Goal: Task Accomplishment & Management: Manage account settings

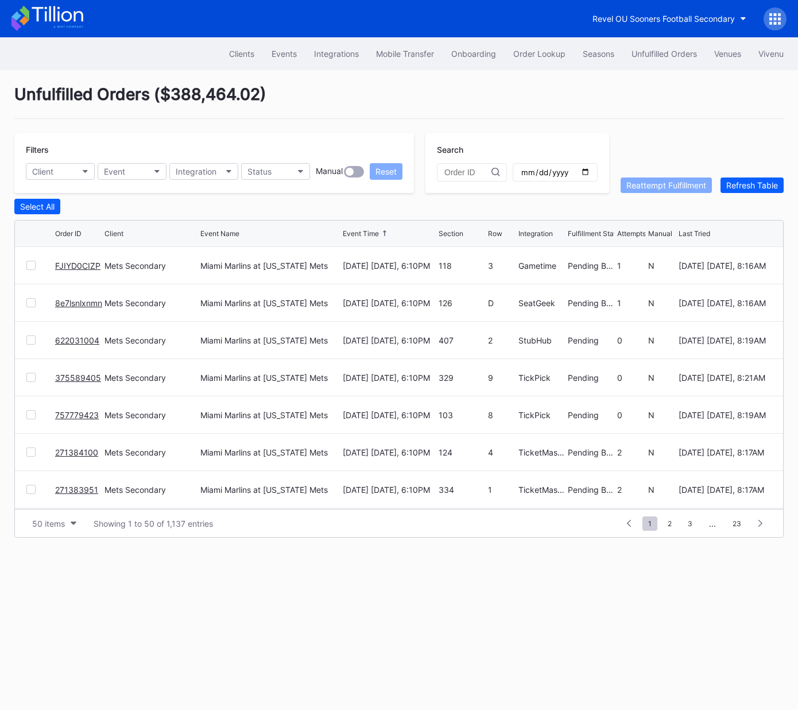
scroll to position [766, 0]
click at [141, 172] on button "Event" at bounding box center [132, 171] width 69 height 17
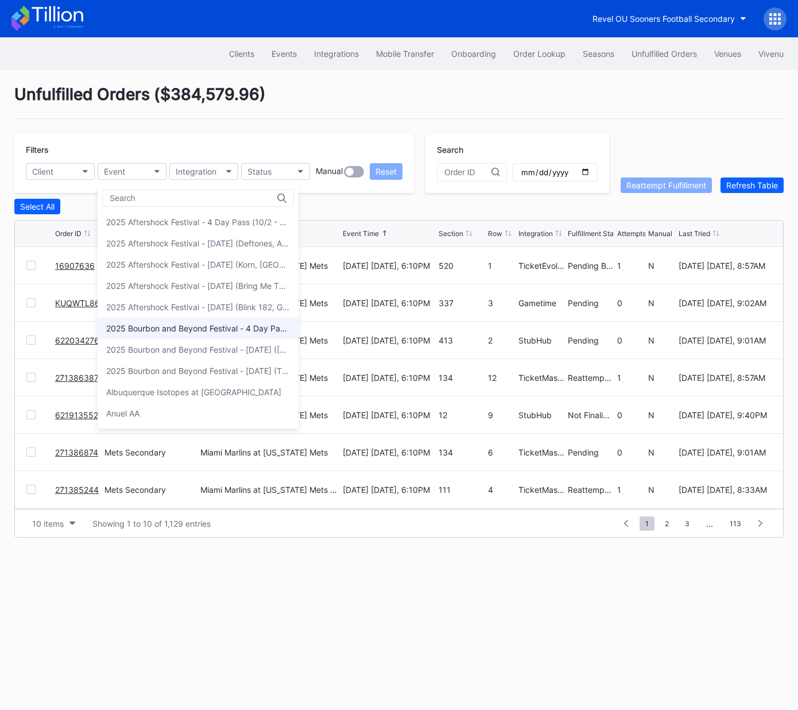
click at [166, 327] on div "2025 Bourbon and Beyond Festival - 4 Day Pass (9/11 - 9/14) ([PERSON_NAME], [PE…" at bounding box center [198, 328] width 184 height 10
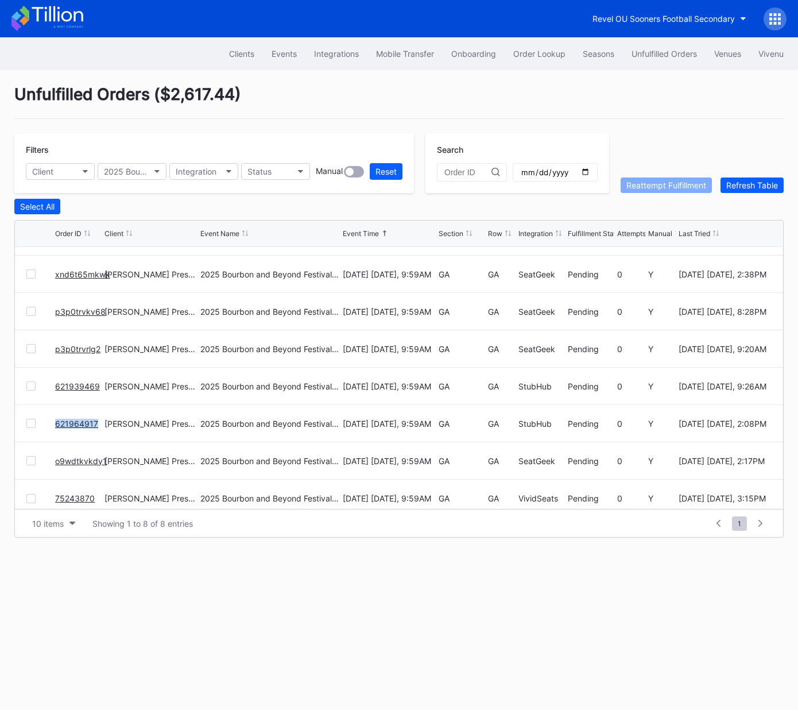
scroll to position [37, 0]
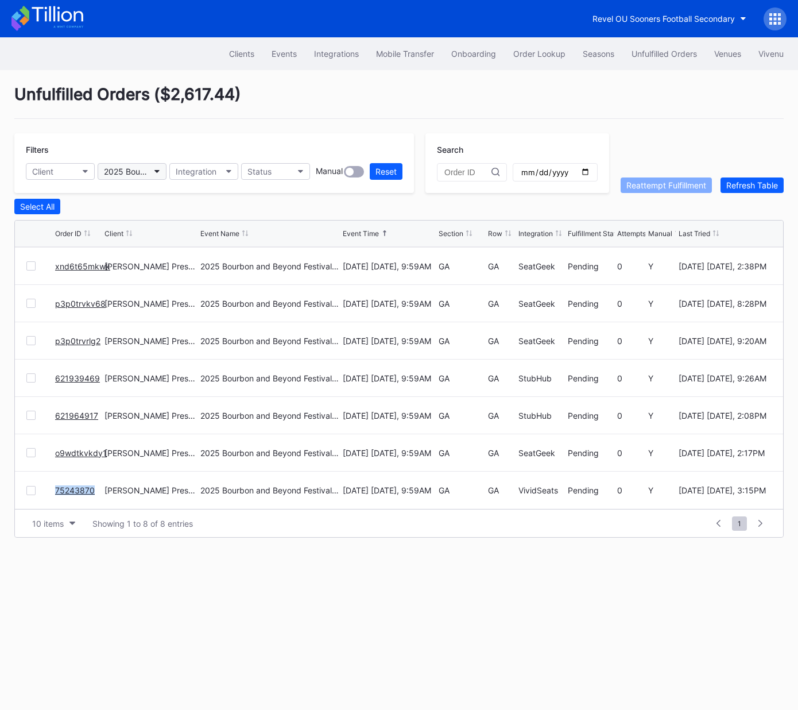
click at [137, 169] on div "2025 Bourbon and Beyond Festival - 4 Day Pass (9/11 - 9/14) ([PERSON_NAME], [PE…" at bounding box center [126, 172] width 45 height 10
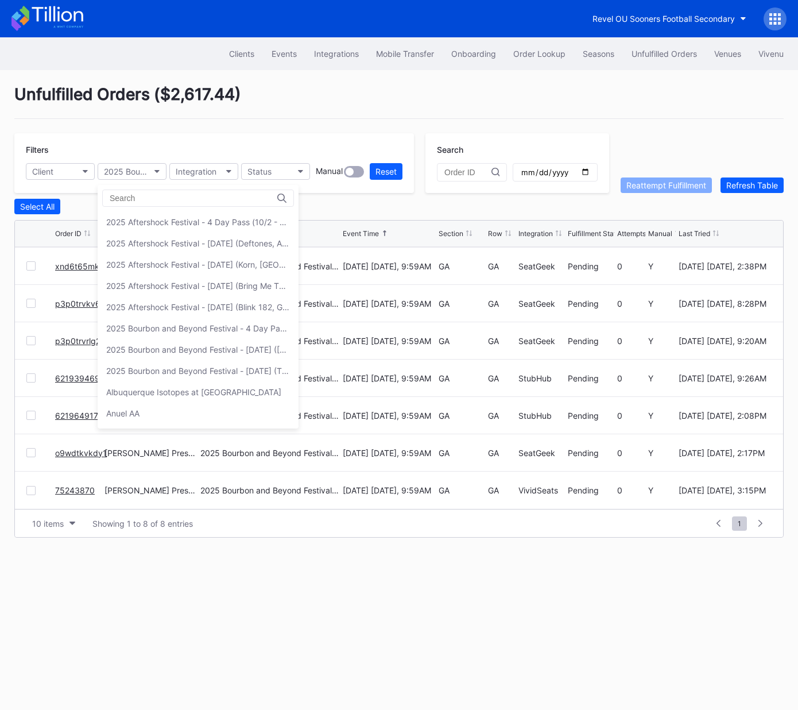
click at [152, 367] on div "2025 Bourbon and Beyond Festival - Thursday (The Lumineers, Benson Boone, Alaba…" at bounding box center [198, 371] width 184 height 10
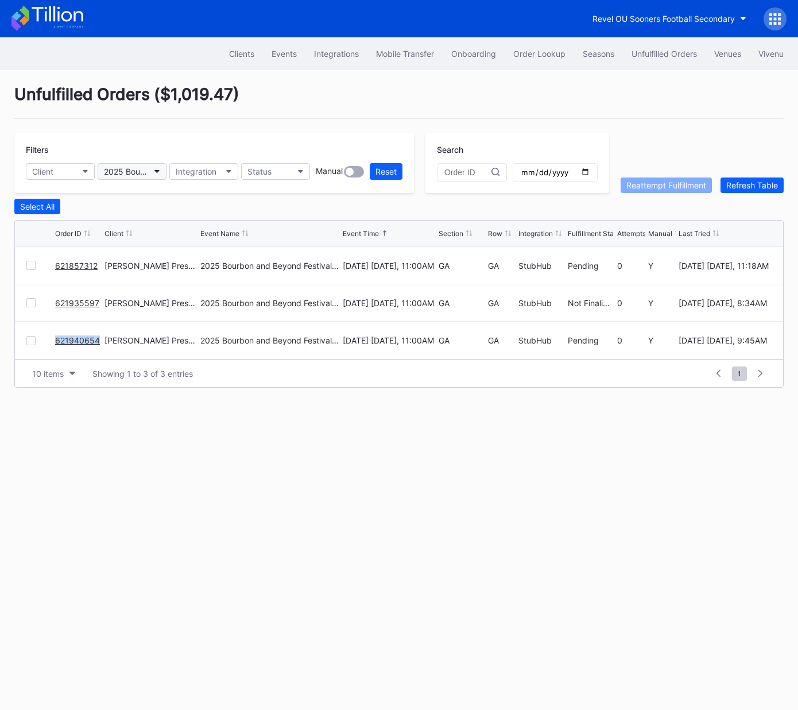
click at [126, 170] on div "2025 Bourbon and Beyond Festival - Thursday (The Lumineers, Benson Boone, Alaba…" at bounding box center [126, 172] width 45 height 10
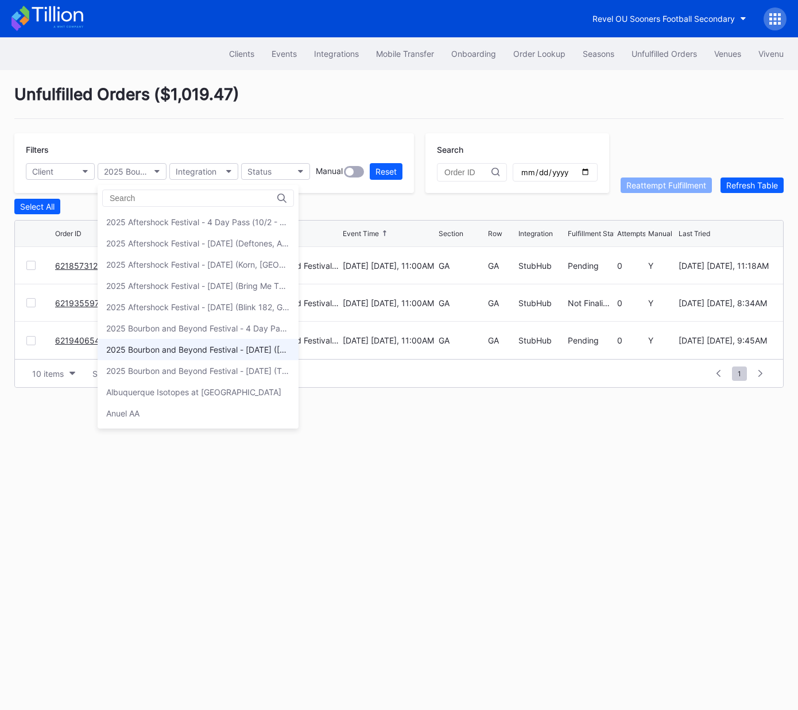
click at [159, 347] on div "2025 Bourbon and Beyond Festival - Friday (Phish, Khruangbin, Joe Bonamassa)" at bounding box center [198, 350] width 184 height 10
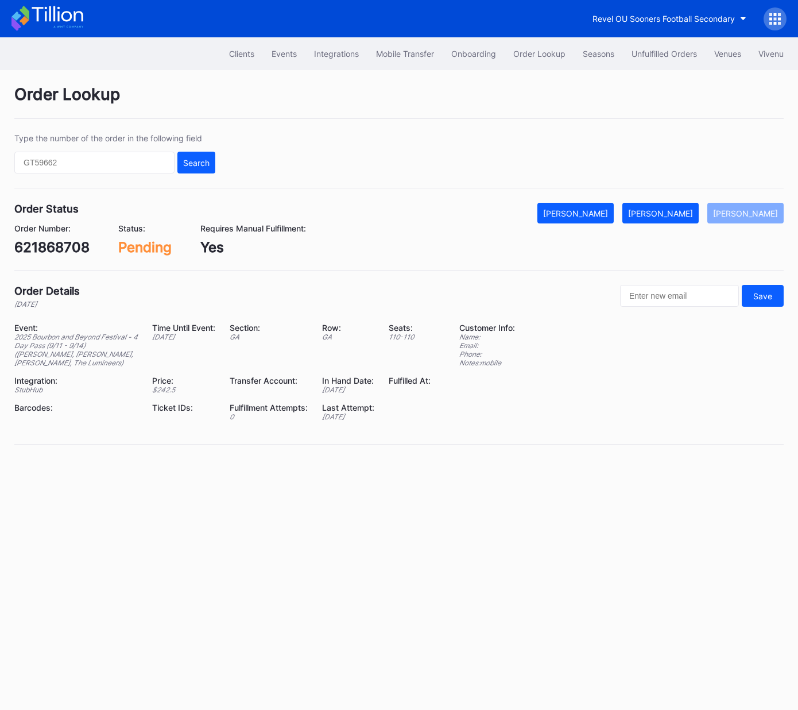
click at [64, 246] on div "621868708" at bounding box center [51, 247] width 75 height 17
copy div "621868708"
click at [676, 213] on div "[PERSON_NAME]" at bounding box center [660, 213] width 65 height 10
click at [72, 242] on div "xnd6t65mkwk" at bounding box center [61, 247] width 94 height 17
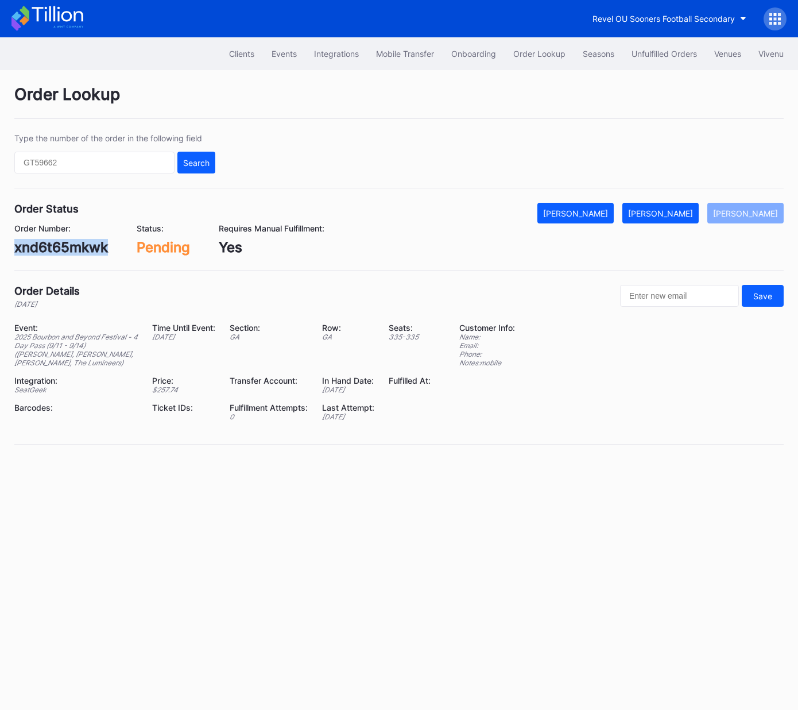
click at [72, 242] on div "xnd6t65mkwk" at bounding box center [61, 247] width 94 height 17
copy div "xnd6t65mkwk"
drag, startPoint x: 689, startPoint y: 217, endPoint x: 776, endPoint y: 157, distance: 105.8
click at [689, 217] on button "[PERSON_NAME]" at bounding box center [661, 213] width 76 height 21
click at [76, 247] on div "p3p0trvkv68" at bounding box center [57, 247] width 86 height 17
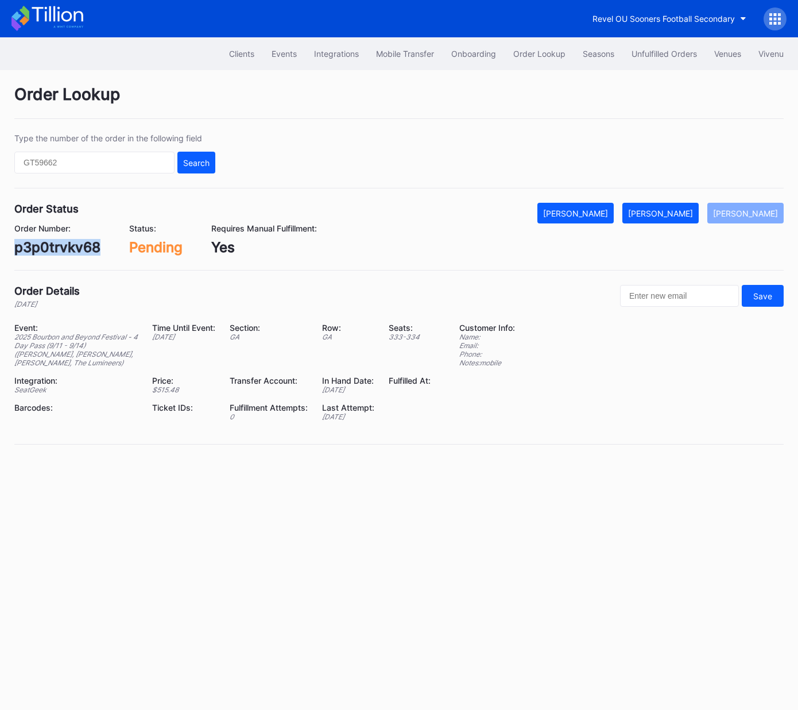
click at [76, 247] on div "p3p0trvkv68" at bounding box center [57, 247] width 86 height 17
copy div "p3p0trvkv68"
drag, startPoint x: 688, startPoint y: 213, endPoint x: 785, endPoint y: 187, distance: 100.4
click at [688, 213] on div "[PERSON_NAME]" at bounding box center [660, 213] width 65 height 10
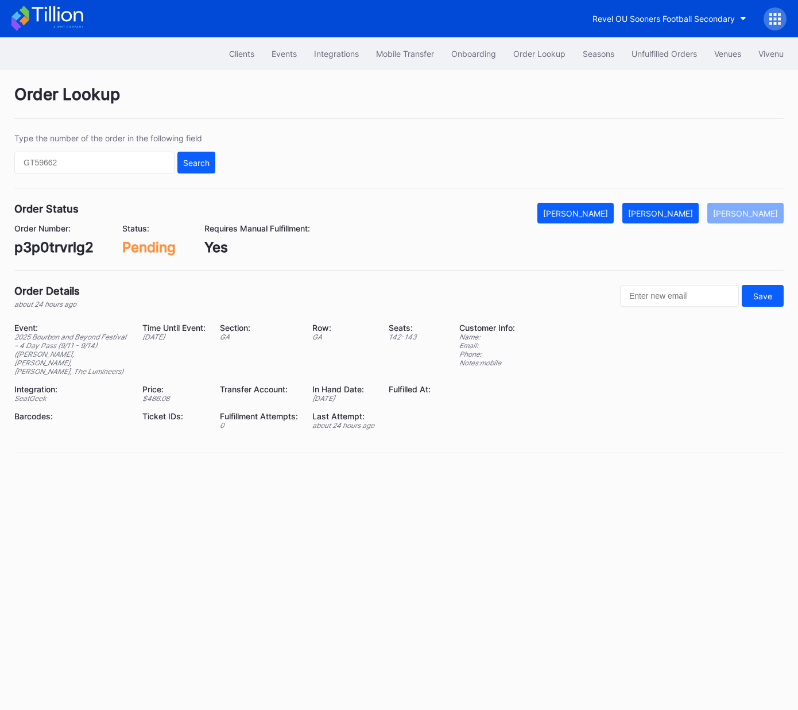
click at [78, 250] on div "p3p0trvrlg2" at bounding box center [53, 247] width 79 height 17
copy div "p3p0trvrlg2"
click at [677, 210] on div "[PERSON_NAME]" at bounding box center [660, 213] width 65 height 10
click at [67, 242] on div "621939469" at bounding box center [52, 247] width 76 height 17
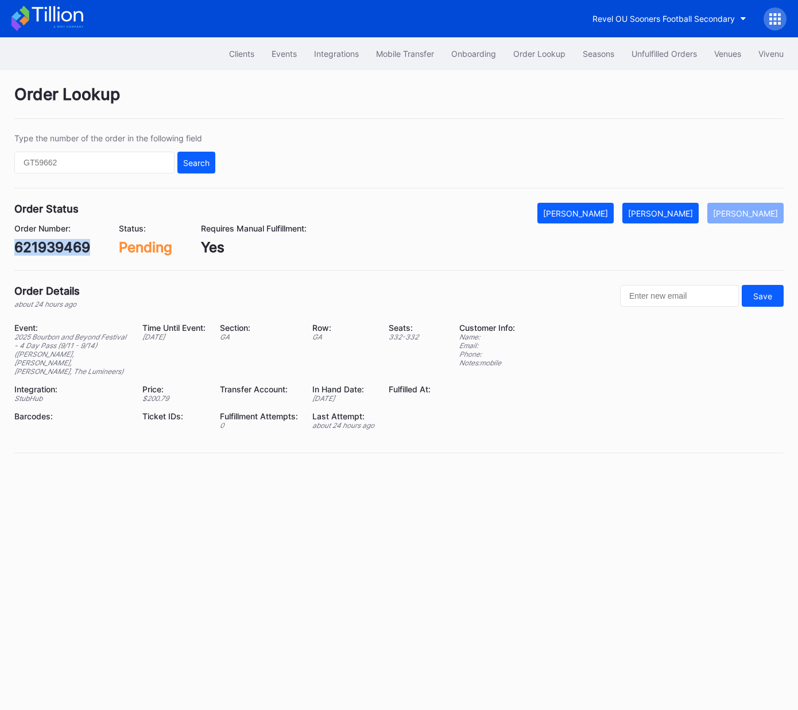
click at [67, 242] on div "621939469" at bounding box center [52, 247] width 76 height 17
copy div "621939469"
click at [677, 217] on div "[PERSON_NAME]" at bounding box center [660, 213] width 65 height 10
click at [67, 237] on div "Order Number: 621964917" at bounding box center [50, 239] width 73 height 32
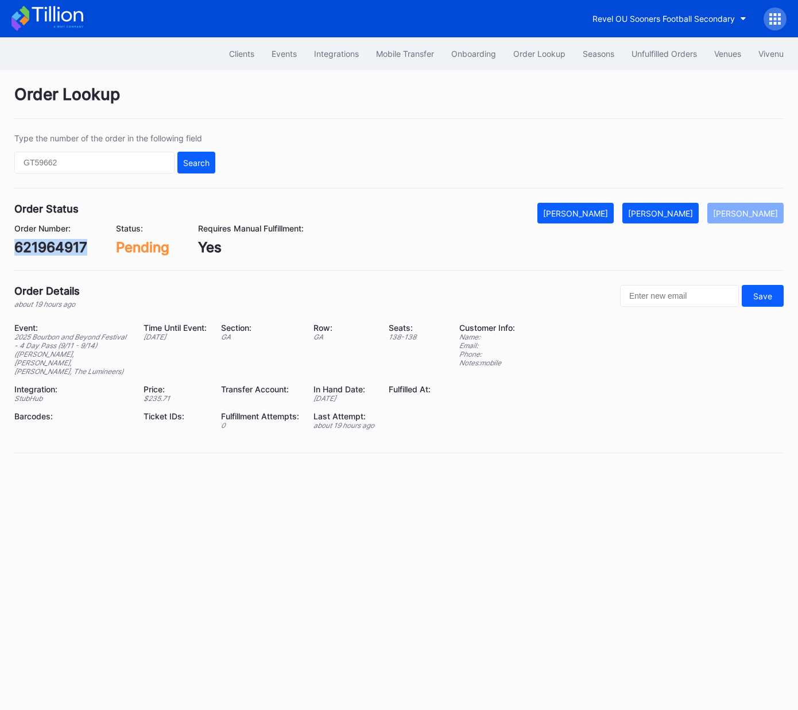
click at [62, 249] on div "621964917" at bounding box center [50, 247] width 73 height 17
click at [677, 210] on div "[PERSON_NAME]" at bounding box center [660, 213] width 65 height 10
click at [68, 252] on div "o9wdtkvkdy1" at bounding box center [57, 247] width 87 height 17
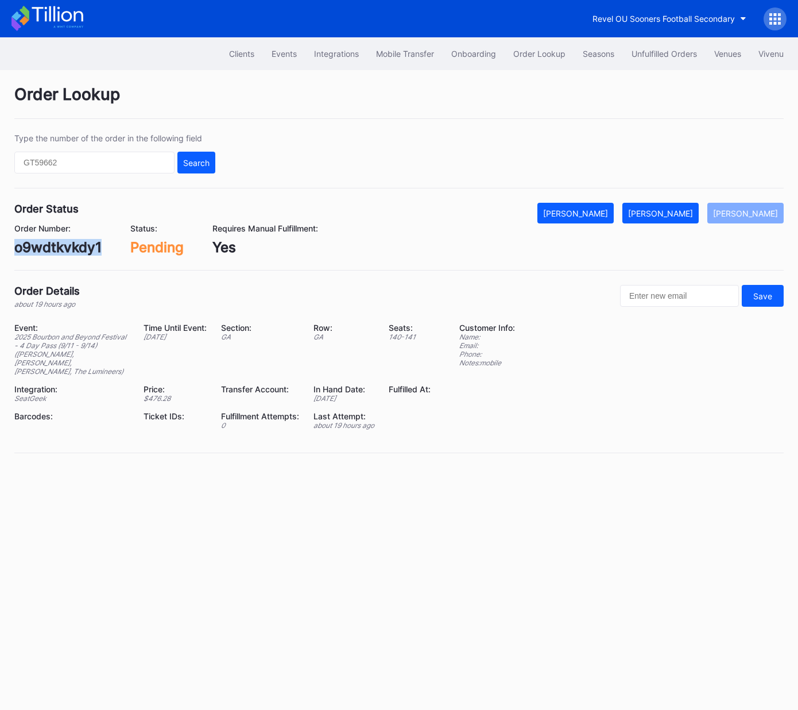
copy div "o9wdtkvkdy1"
click at [679, 214] on div "[PERSON_NAME]" at bounding box center [660, 213] width 65 height 10
click at [46, 248] on div "75243870" at bounding box center [48, 247] width 69 height 17
drag, startPoint x: 46, startPoint y: 248, endPoint x: 130, endPoint y: 250, distance: 83.9
click at [46, 248] on div "75243870" at bounding box center [48, 247] width 69 height 17
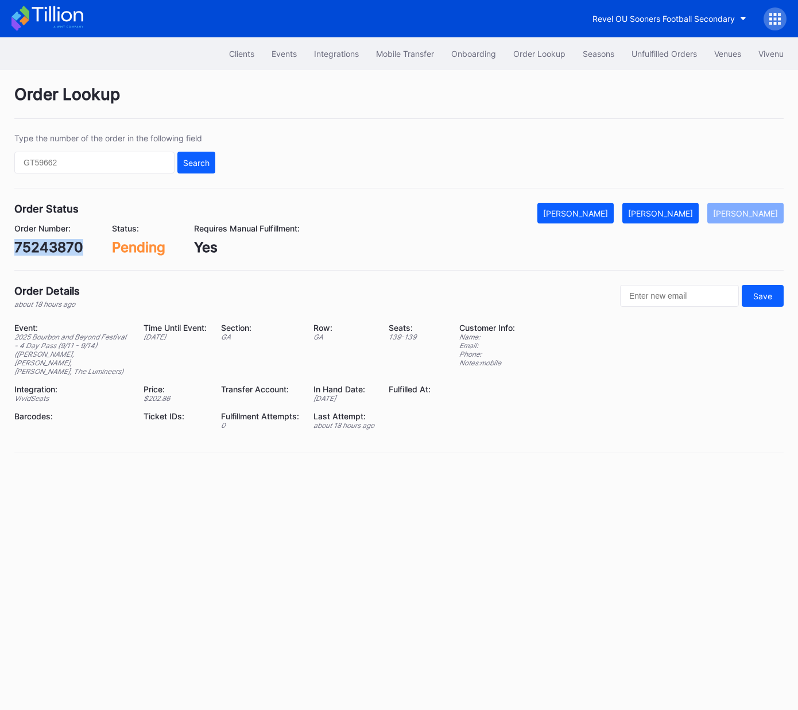
copy div "75243870"
drag, startPoint x: 694, startPoint y: 208, endPoint x: 779, endPoint y: 142, distance: 107.3
click at [693, 208] on div "[PERSON_NAME]" at bounding box center [660, 213] width 65 height 10
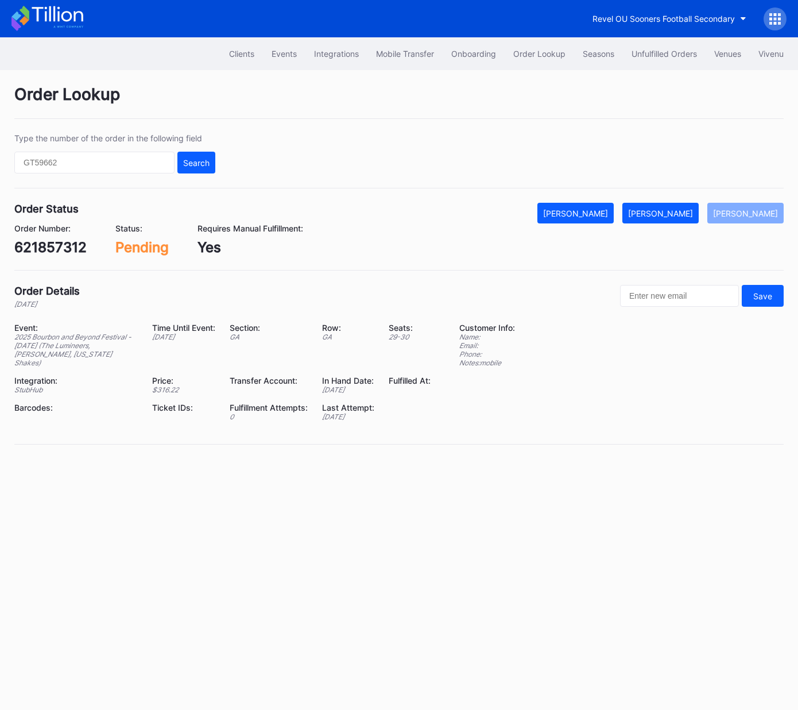
click at [65, 245] on div "621857312" at bounding box center [50, 247] width 72 height 17
copy div "621857312"
drag, startPoint x: 667, startPoint y: 219, endPoint x: 791, endPoint y: 119, distance: 158.9
click at [667, 218] on button "[PERSON_NAME]" at bounding box center [661, 213] width 76 height 21
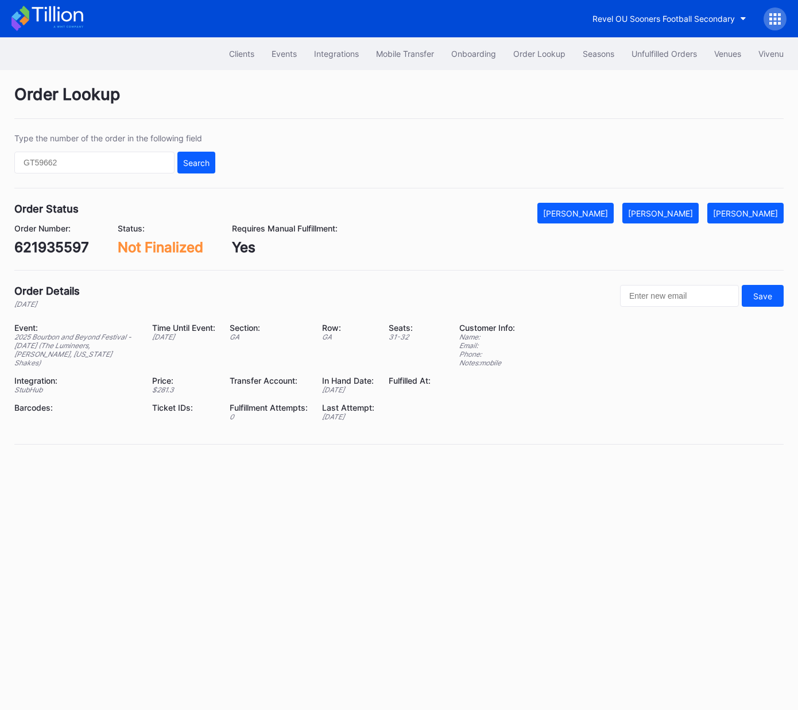
click at [72, 246] on div "621935597" at bounding box center [51, 247] width 75 height 17
copy div "621935597"
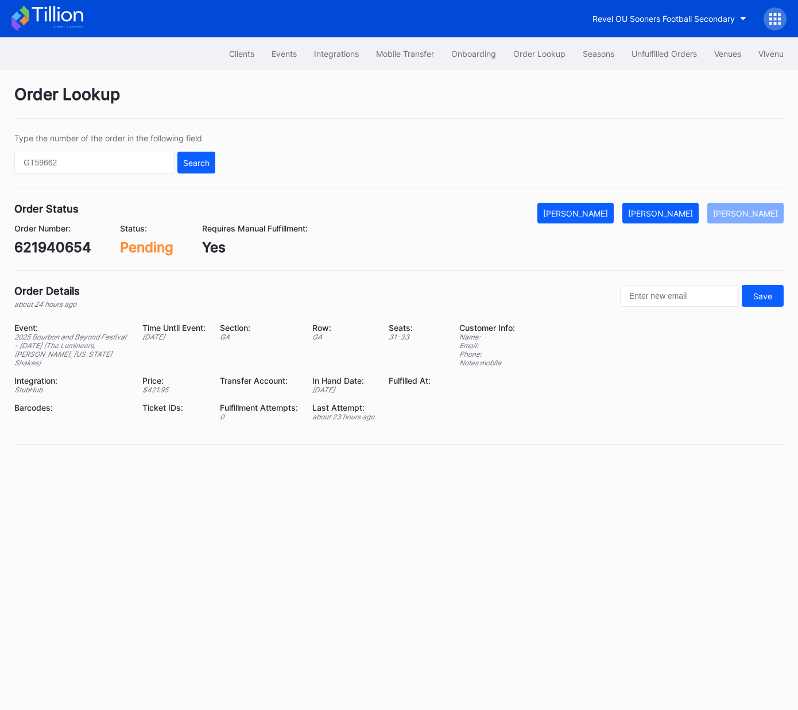
click at [67, 240] on div "621940654" at bounding box center [52, 247] width 77 height 17
copy div "621940654"
click at [675, 213] on div "[PERSON_NAME]" at bounding box center [660, 213] width 65 height 10
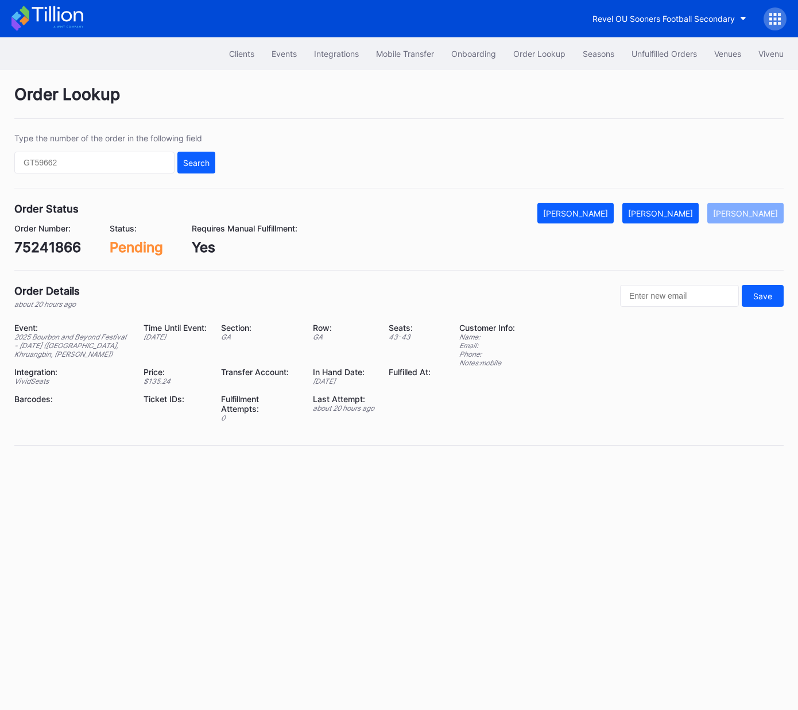
click at [50, 241] on div "75241866" at bounding box center [47, 247] width 67 height 17
click at [51, 241] on div "75241866" at bounding box center [47, 247] width 67 height 17
copy div "75241866"
click at [677, 214] on div "[PERSON_NAME]" at bounding box center [660, 213] width 65 height 10
click at [68, 248] on div "621975606" at bounding box center [51, 247] width 75 height 17
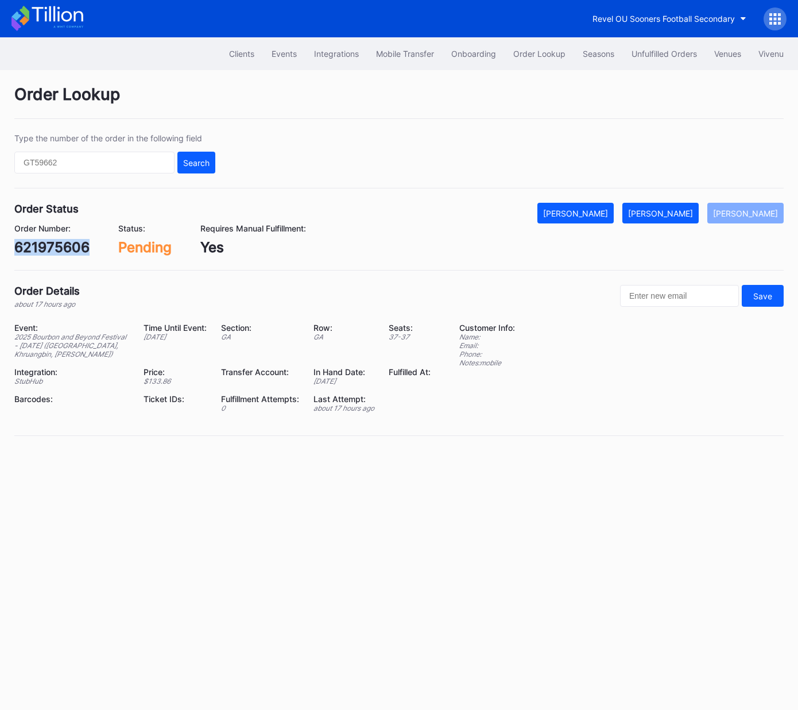
click at [68, 248] on div "621975606" at bounding box center [51, 247] width 75 height 17
copy div "621975606"
drag, startPoint x: 679, startPoint y: 214, endPoint x: 770, endPoint y: 161, distance: 104.2
click at [679, 214] on div "[PERSON_NAME]" at bounding box center [660, 213] width 65 height 10
click at [59, 245] on div "622005016" at bounding box center [52, 247] width 77 height 17
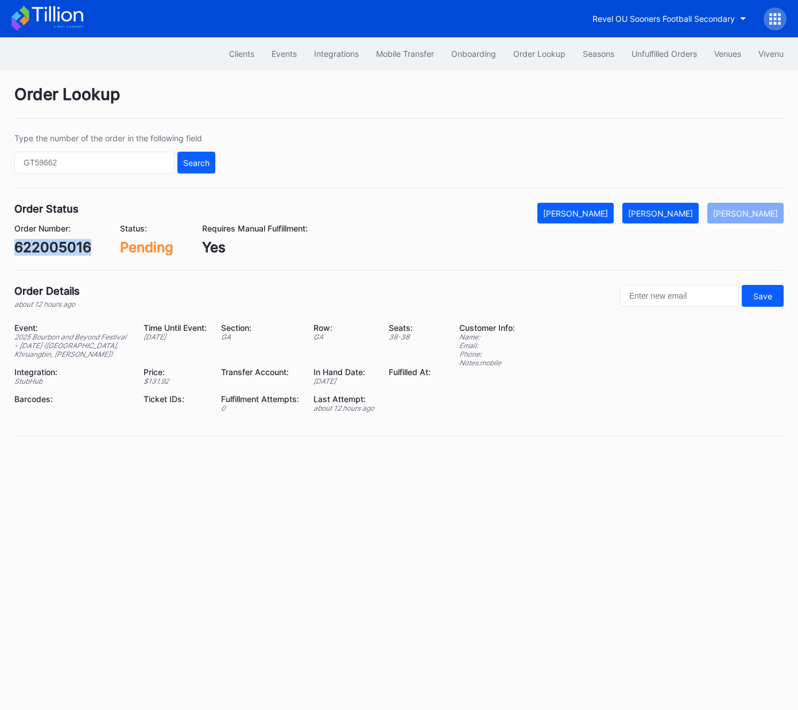
click at [59, 245] on div "622005016" at bounding box center [52, 247] width 77 height 17
copy div "622005016"
click at [667, 215] on div "[PERSON_NAME]" at bounding box center [660, 213] width 65 height 10
click at [68, 245] on div "622032841" at bounding box center [52, 247] width 76 height 17
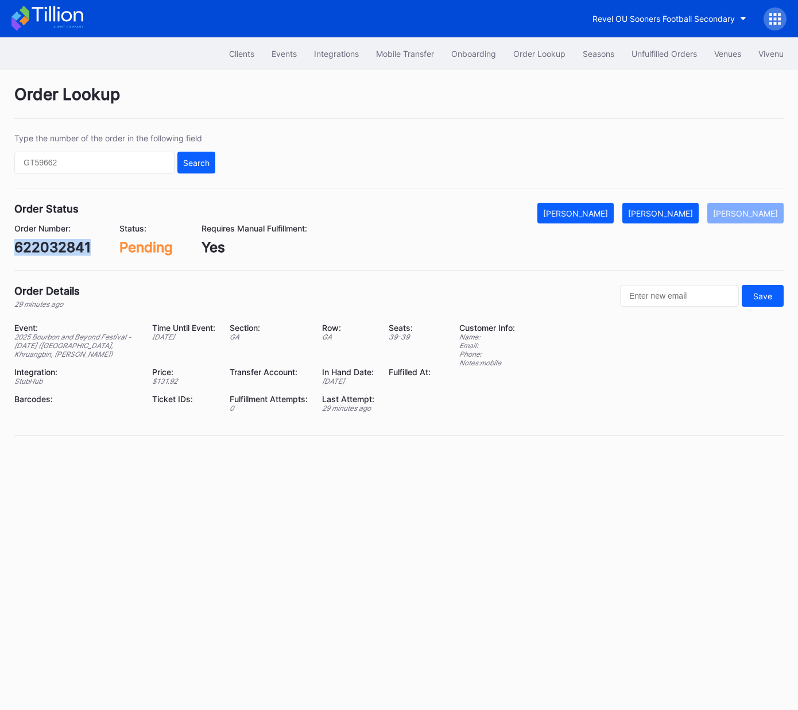
copy div "622032841"
click at [679, 219] on button "[PERSON_NAME]" at bounding box center [661, 213] width 76 height 21
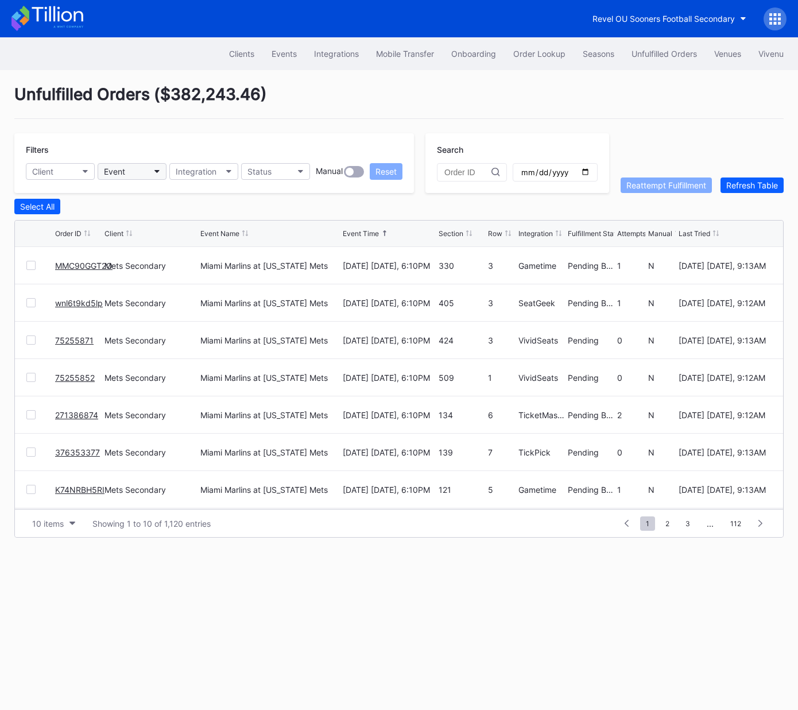
click at [132, 172] on button "Event" at bounding box center [132, 171] width 69 height 17
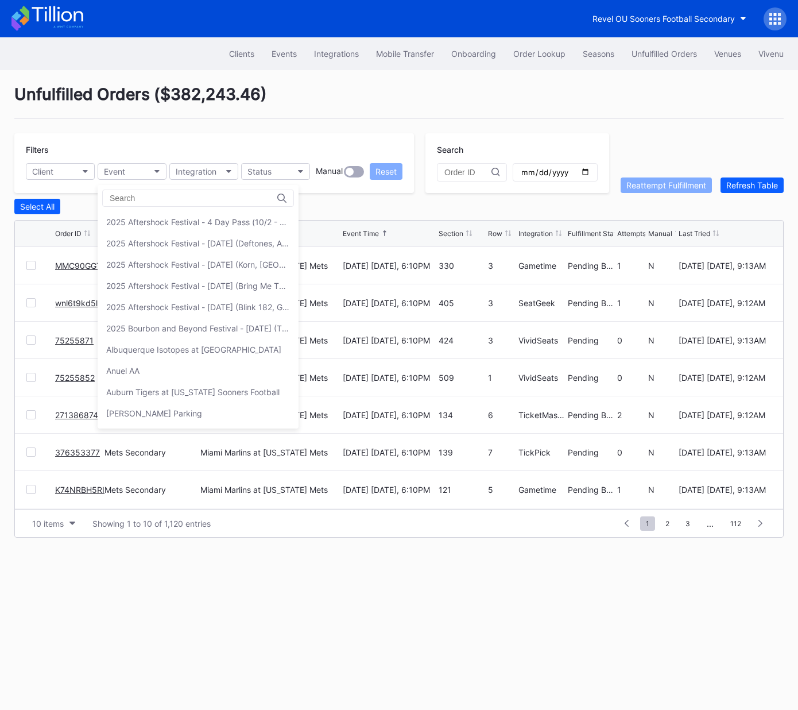
click at [184, 333] on div "2025 Bourbon and Beyond Festival - [DATE] (The Lumineers, [PERSON_NAME], [US_ST…" at bounding box center [198, 328] width 201 height 21
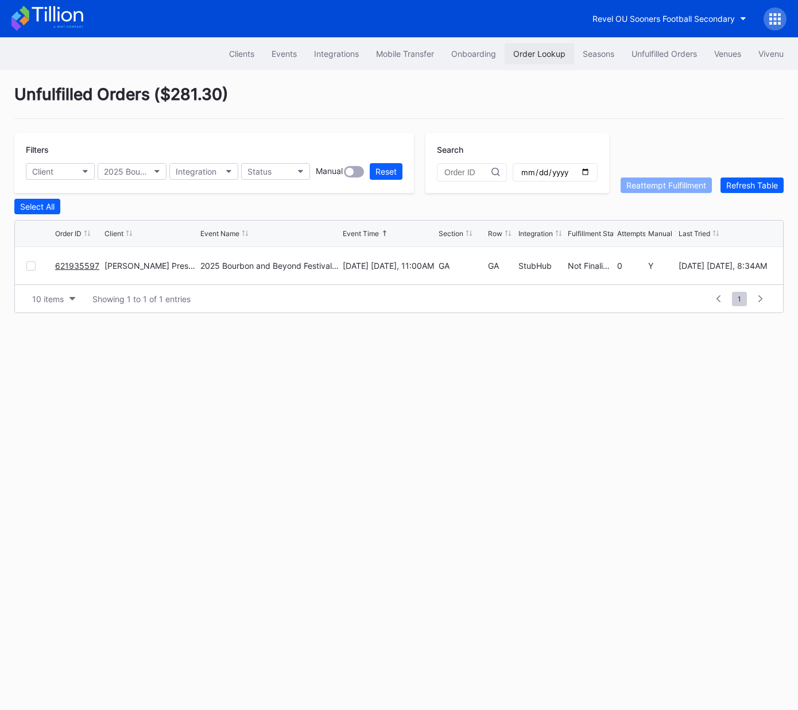
click at [532, 56] on div "Order Lookup" at bounding box center [539, 54] width 52 height 10
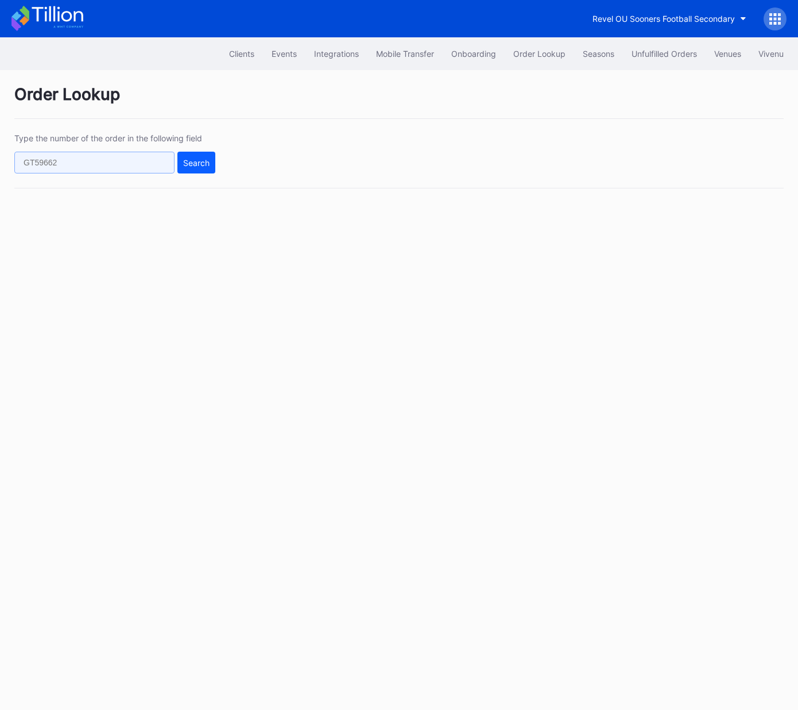
click at [119, 161] on input "text" at bounding box center [94, 163] width 160 height 22
type input "75218962"
click at [211, 169] on button "Search" at bounding box center [196, 163] width 38 height 22
